Goal: Communication & Community: Answer question/provide support

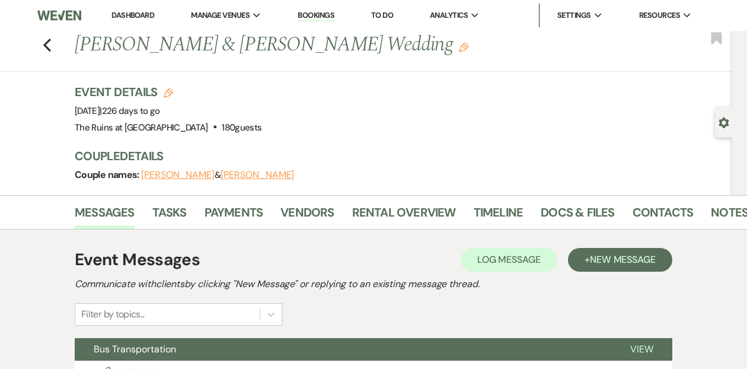
click at [133, 12] on link "Dashboard" at bounding box center [132, 15] width 43 height 10
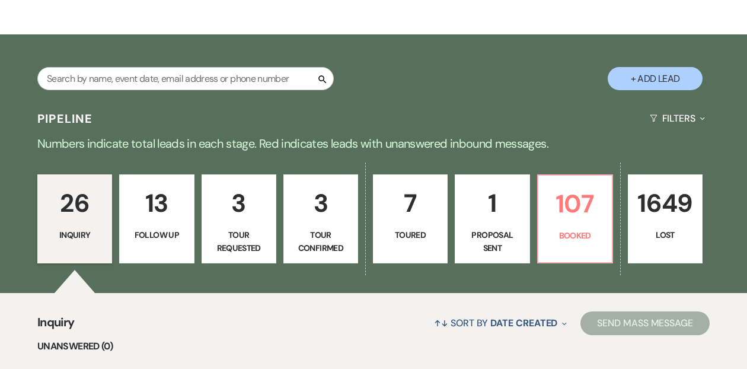
scroll to position [167, 0]
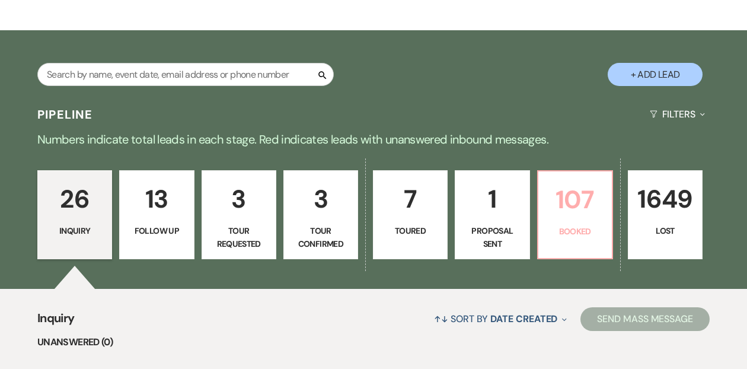
click at [583, 229] on p "Booked" at bounding box center [574, 231] width 59 height 13
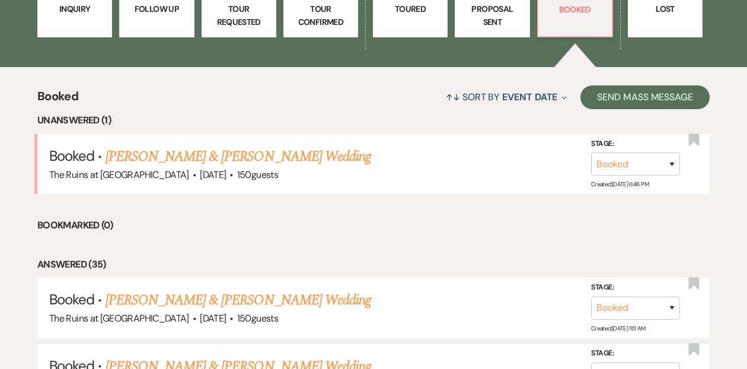
scroll to position [406, 0]
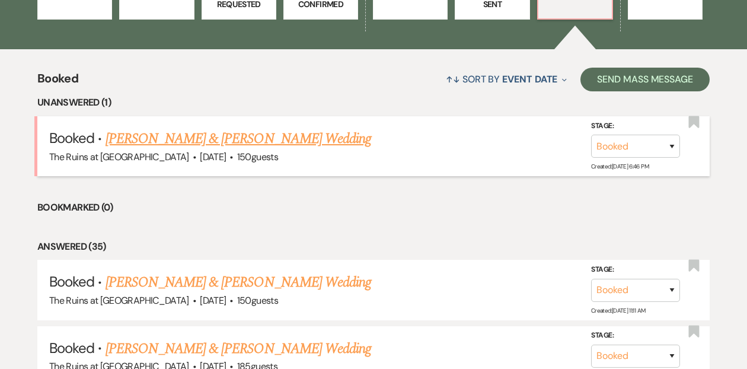
click at [299, 139] on link "[PERSON_NAME] & [PERSON_NAME] Wedding" at bounding box center [239, 138] width 266 height 21
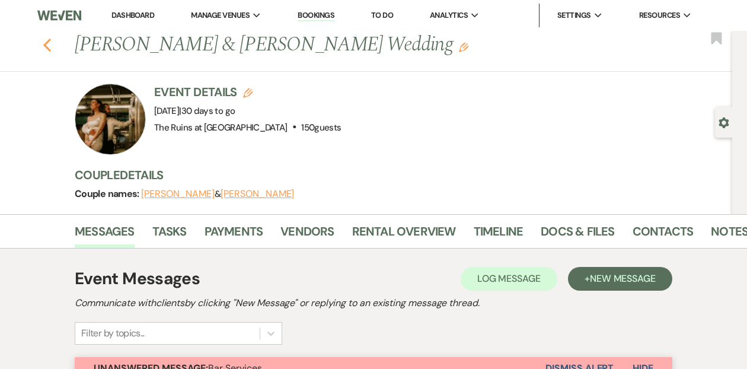
click at [47, 44] on icon "Previous" at bounding box center [47, 45] width 9 height 14
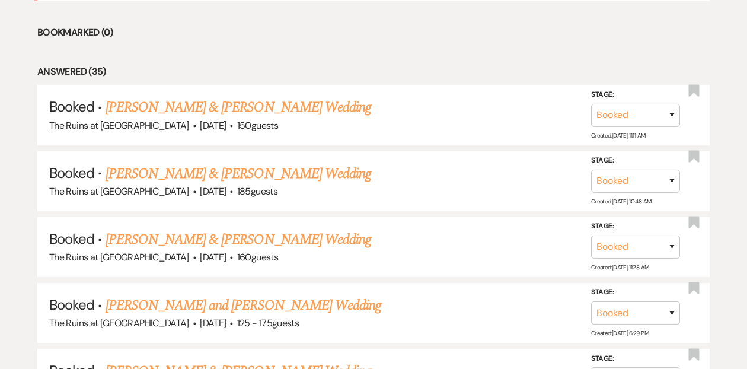
scroll to position [593, 0]
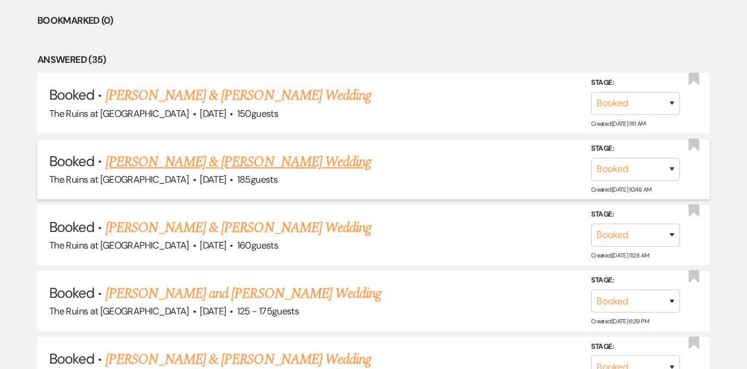
click at [213, 163] on link "[PERSON_NAME] & [PERSON_NAME] Wedding" at bounding box center [239, 161] width 266 height 21
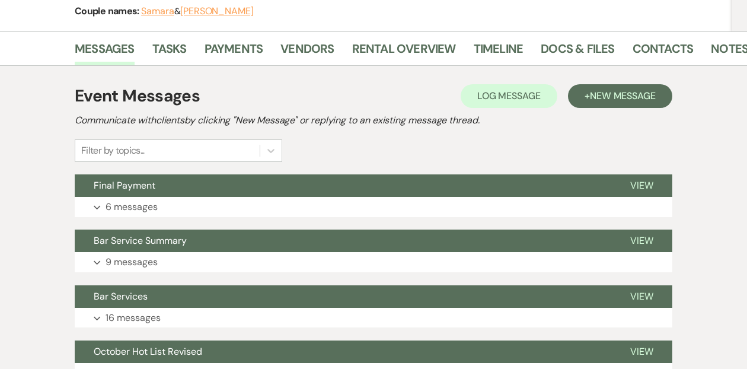
scroll to position [164, 0]
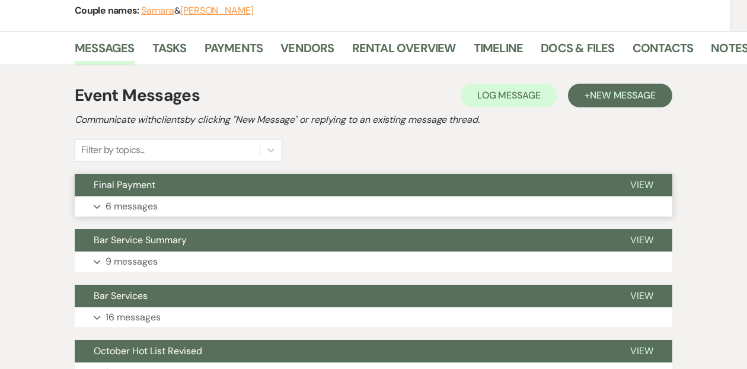
click at [193, 183] on button "Final Payment" at bounding box center [343, 185] width 537 height 23
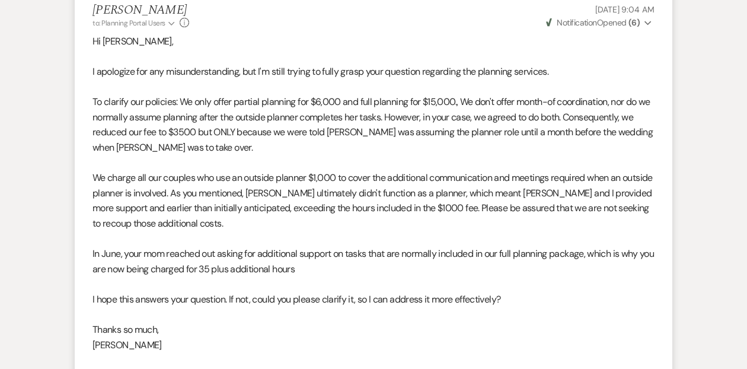
scroll to position [949, 0]
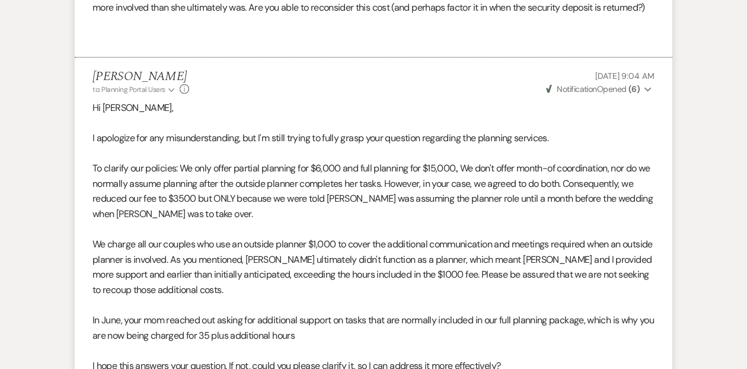
click at [649, 90] on use "button" at bounding box center [647, 90] width 7 height 4
click at [458, 86] on div "Carol Reichert to: Planning Portal Users Expand Info Oct 15, 2025, 9:04 AM Weve…" at bounding box center [373, 81] width 562 height 25
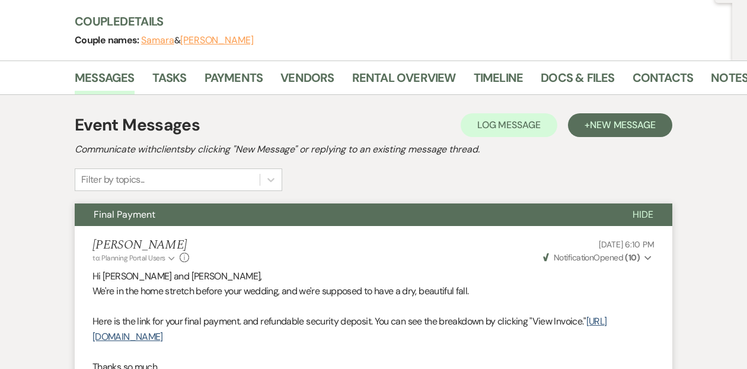
scroll to position [0, 0]
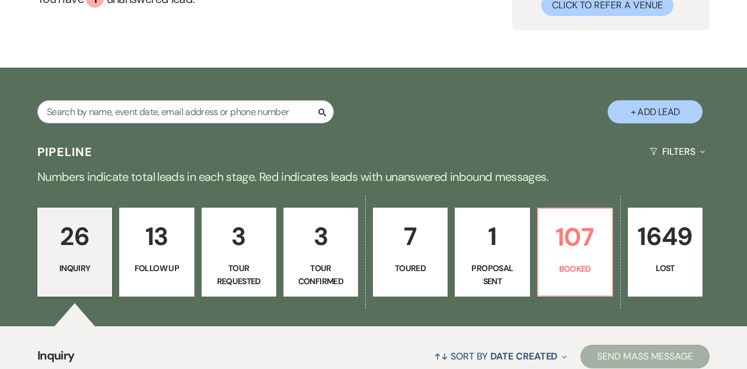
scroll to position [130, 0]
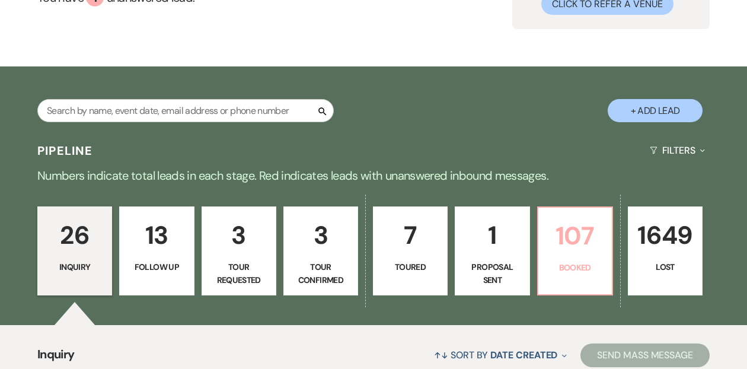
click at [566, 252] on p "107" at bounding box center [574, 236] width 59 height 40
